Goal: Use online tool/utility: Utilize a website feature to perform a specific function

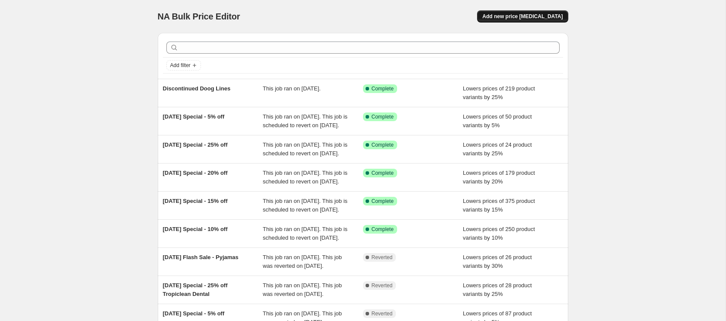
click at [541, 16] on span "Add new price [MEDICAL_DATA]" at bounding box center [522, 16] width 80 height 7
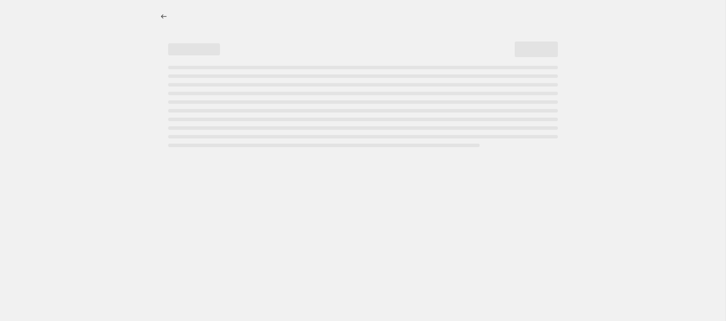
select select "percentage"
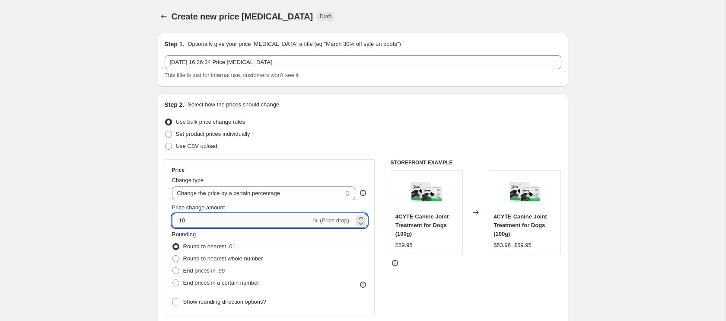
drag, startPoint x: 180, startPoint y: 222, endPoint x: 191, endPoint y: 221, distance: 11.7
click at [191, 221] on input "-10" at bounding box center [242, 220] width 140 height 14
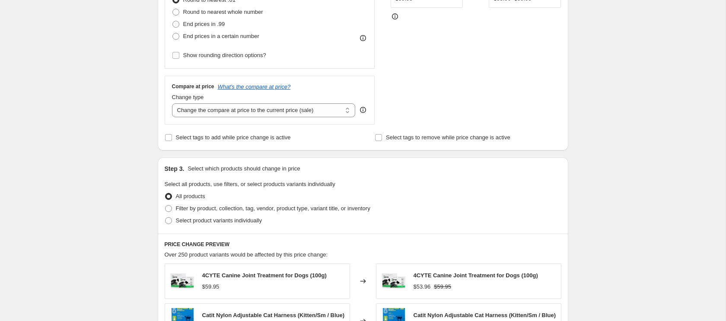
scroll to position [247, 0]
type input "-30"
click at [168, 220] on span at bounding box center [168, 219] width 7 height 7
click at [165, 216] on input "Select product variants individually" at bounding box center [165, 216] width 0 height 0
radio input "true"
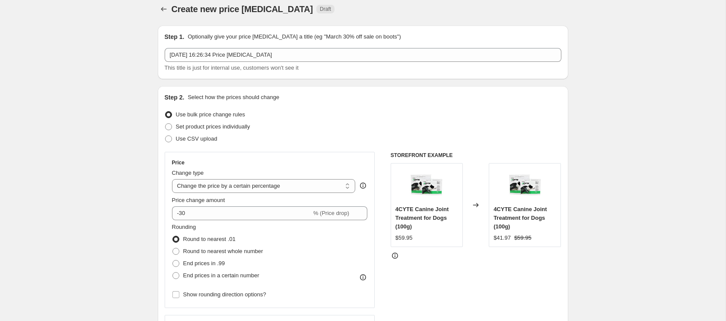
scroll to position [0, 0]
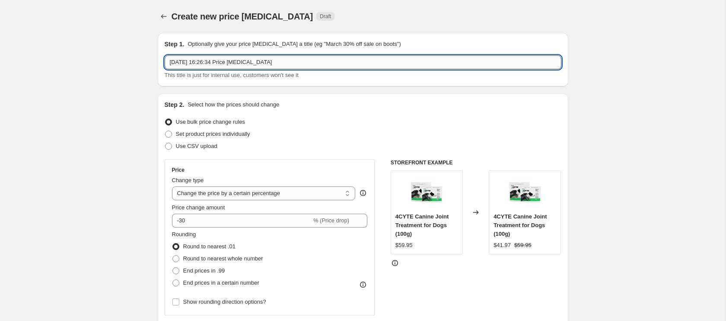
click at [252, 65] on input "[DATE] 16:26:34 Price [MEDICAL_DATA]" at bounding box center [363, 62] width 397 height 14
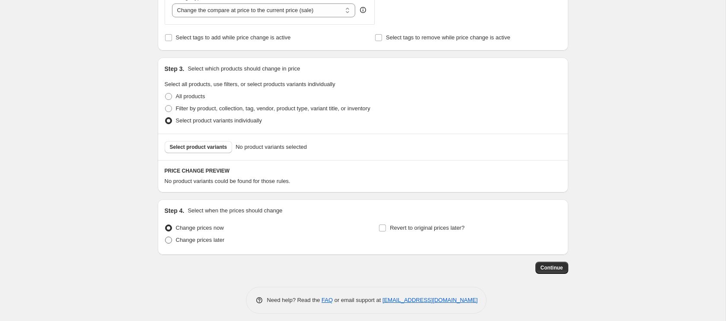
scroll to position [352, 0]
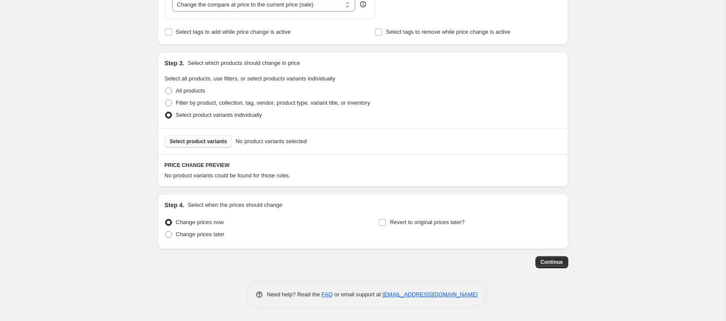
type input "Zeez Supreme end of season clearance"
click at [189, 139] on span "Select product variants" at bounding box center [198, 141] width 57 height 7
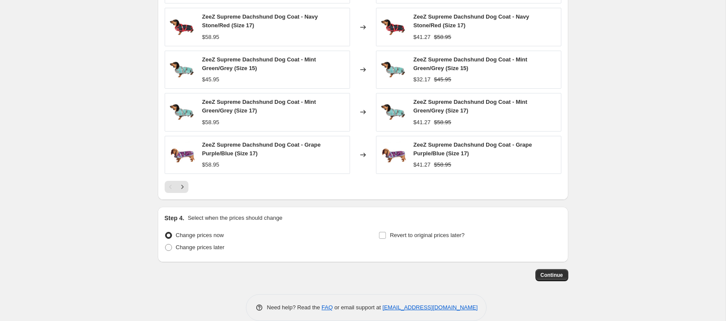
scroll to position [583, 0]
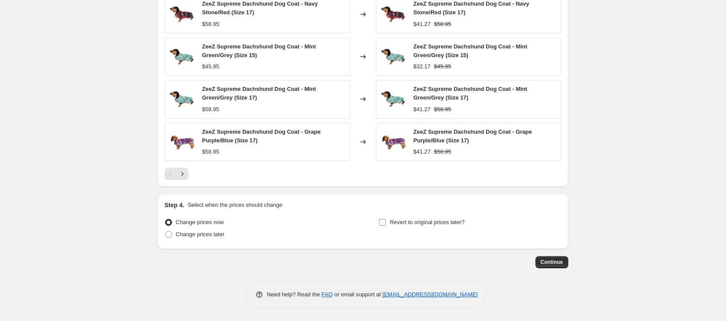
click at [383, 224] on input "Revert to original prices later?" at bounding box center [382, 222] width 7 height 7
checkbox input "true"
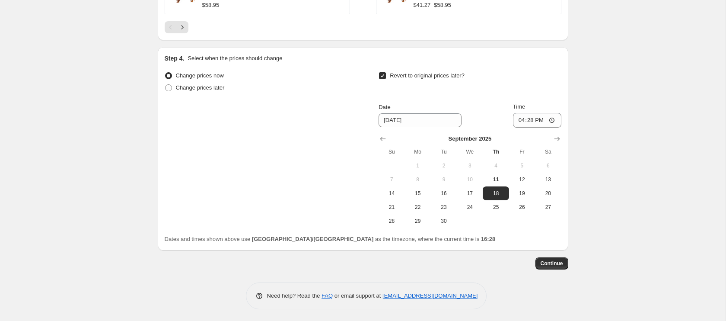
scroll to position [731, 0]
click at [557, 137] on icon "Show next month, October 2025" at bounding box center [557, 137] width 6 height 4
click at [525, 220] on span "31" at bounding box center [521, 219] width 19 height 7
type input "[DATE]"
click at [553, 264] on span "Continue" at bounding box center [552, 261] width 22 height 7
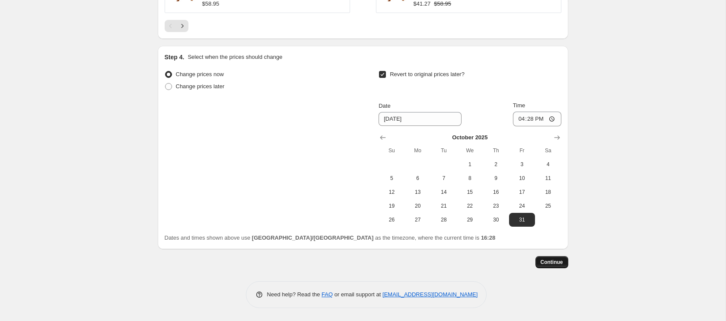
scroll to position [0, 0]
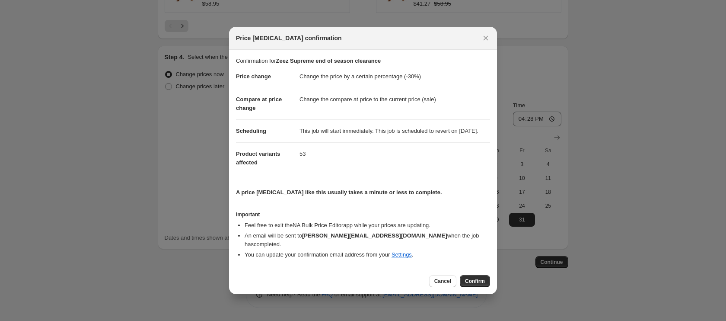
click at [470, 279] on span "Confirm" at bounding box center [475, 280] width 20 height 7
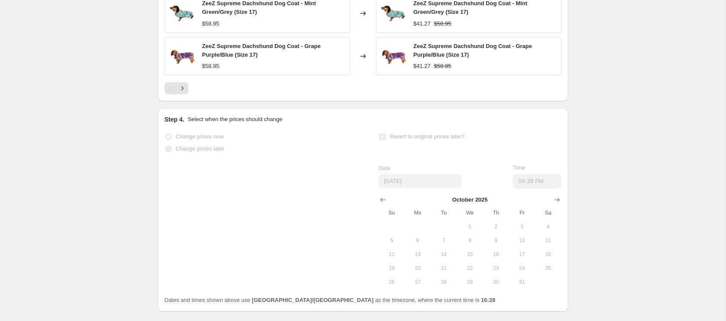
scroll to position [754, 0]
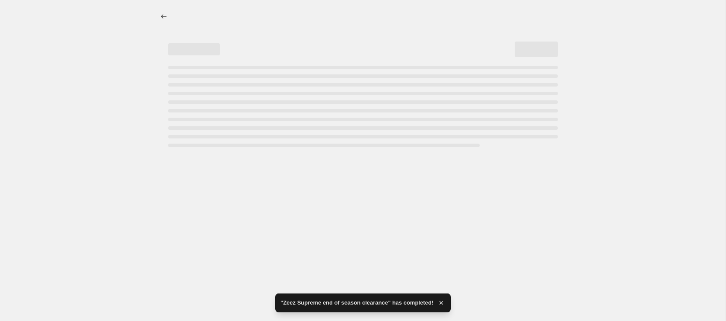
select select "percentage"
